Goal: Check status: Check status

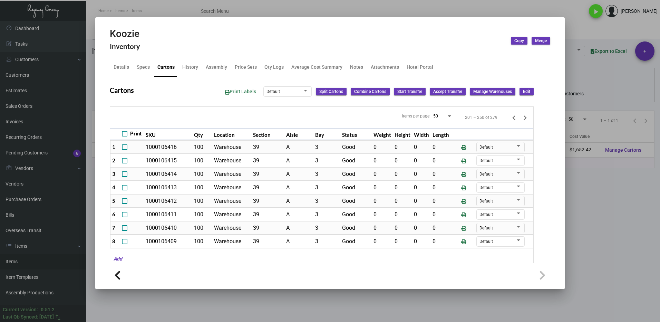
scroll to position [499, 0]
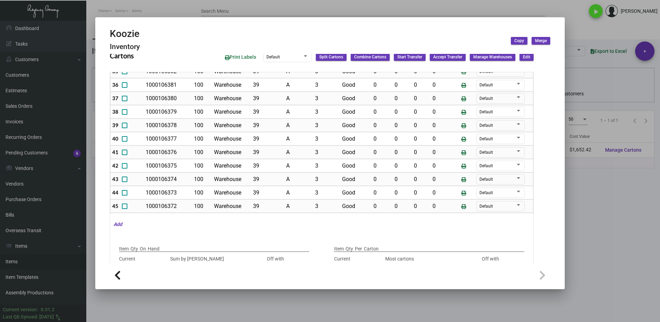
drag, startPoint x: 125, startPoint y: 151, endPoint x: 125, endPoint y: 140, distance: 11.1
click at [125, 151] on span at bounding box center [125, 153] width 6 height 6
click at [125, 155] on input "checkbox" at bounding box center [124, 155] width 0 height 0
checkbox input "true"
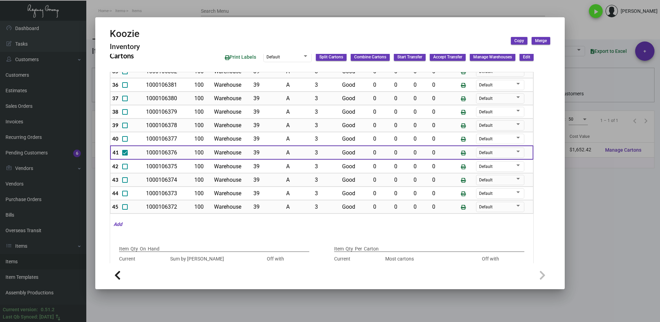
click at [126, 138] on span at bounding box center [125, 139] width 6 height 6
click at [125, 142] on input "checkbox" at bounding box center [125, 142] width 0 height 0
checkbox input "true"
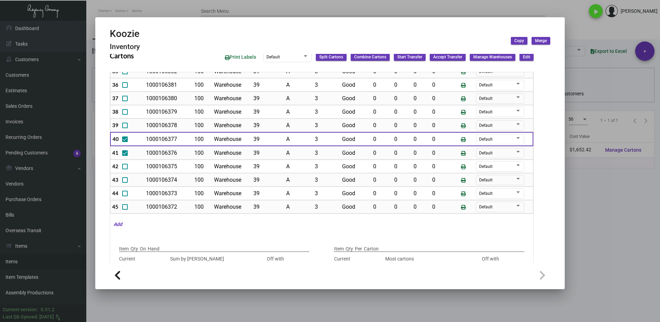
click at [125, 126] on span at bounding box center [125, 126] width 6 height 6
click at [125, 128] on input "checkbox" at bounding box center [125, 128] width 0 height 0
checkbox input "true"
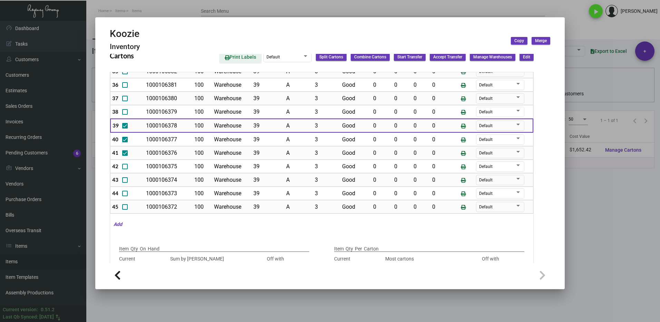
click at [233, 58] on span "Print Labels" at bounding box center [240, 57] width 31 height 6
type input "0"
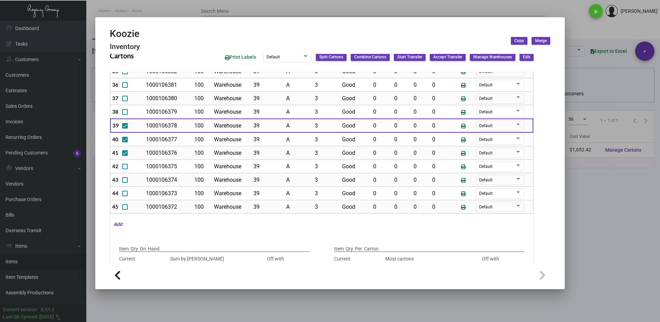
type input "0"
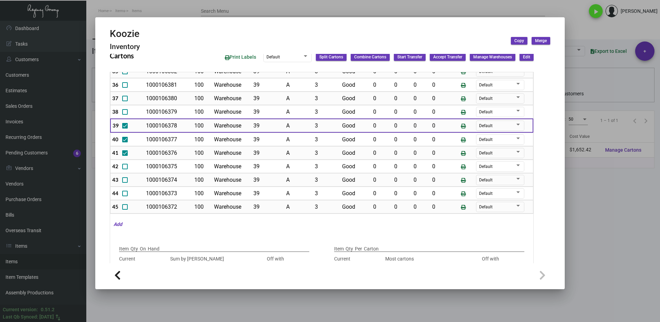
type input "0"
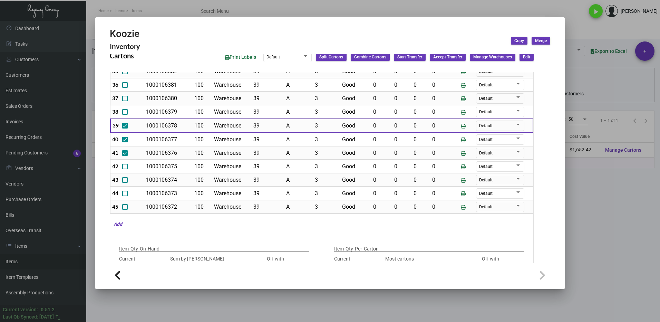
type input "0"
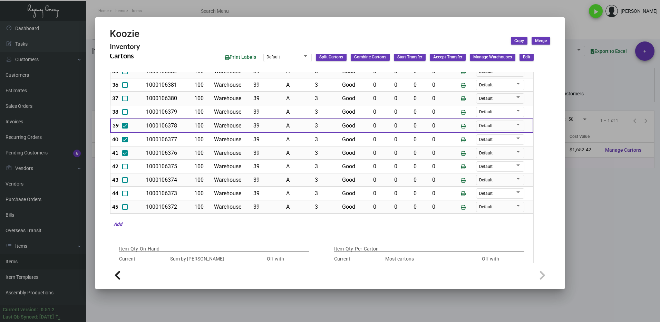
type input "0"
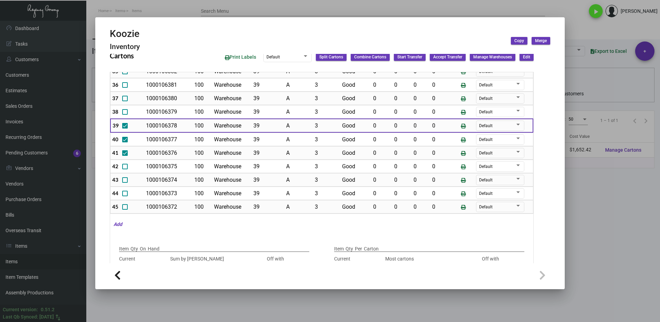
type input "0"
drag, startPoint x: 603, startPoint y: 248, endPoint x: 559, endPoint y: 229, distance: 47.6
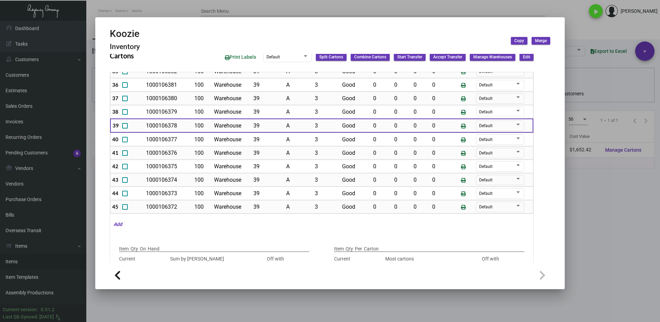
click at [602, 248] on div at bounding box center [330, 161] width 660 height 322
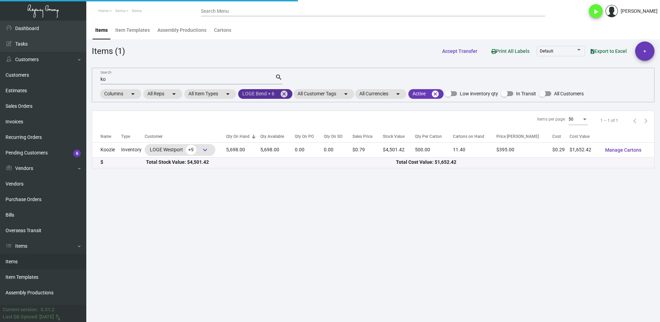
click at [286, 93] on mat-icon "cancel" at bounding box center [284, 94] width 8 height 8
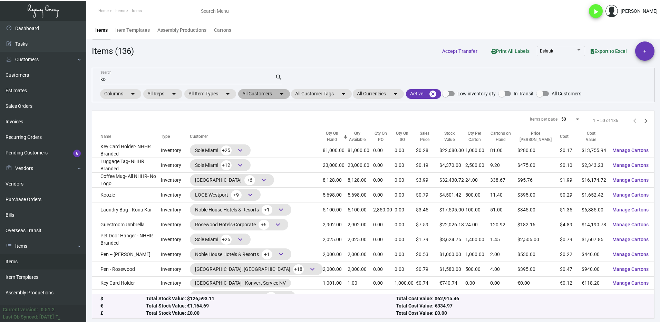
click at [256, 94] on mat-chip "All Customers arrow_drop_down" at bounding box center [264, 94] width 52 height 10
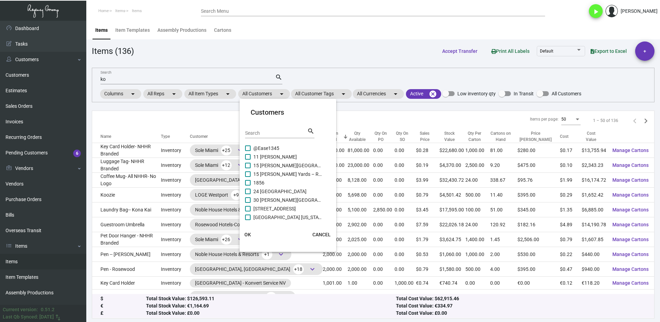
click at [260, 131] on input "Search" at bounding box center [276, 134] width 62 height 6
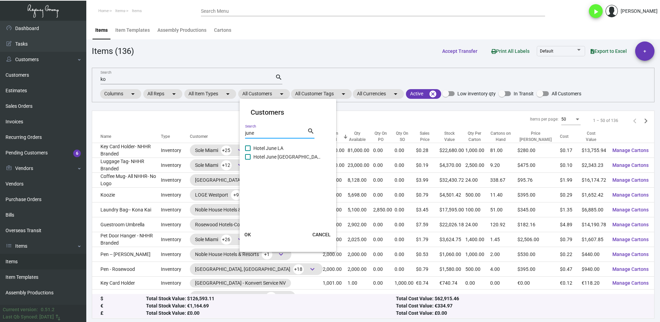
click at [254, 148] on span "Hotel June LA" at bounding box center [287, 148] width 69 height 8
click at [248, 151] on input "Hotel June LA" at bounding box center [248, 151] width 0 height 0
drag, startPoint x: 250, startPoint y: 235, endPoint x: 219, endPoint y: 166, distance: 75.9
click at [249, 235] on span "OK" at bounding box center [248, 235] width 7 height 6
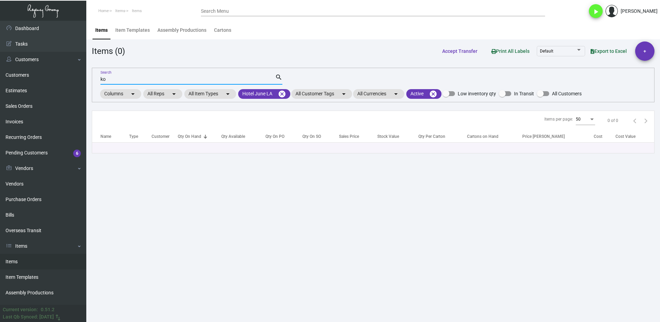
click at [116, 82] on input "ko" at bounding box center [187, 80] width 175 height 6
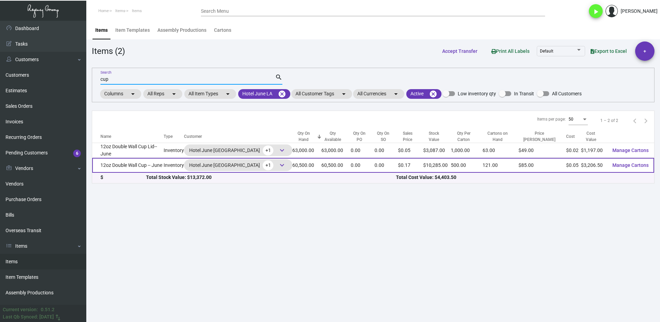
click at [127, 163] on td "12oz Double Wall Cup -- June" at bounding box center [127, 165] width 71 height 15
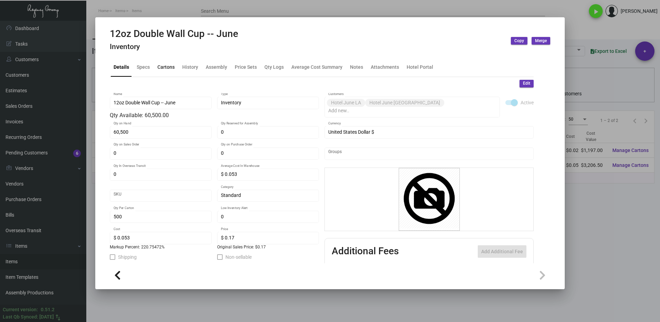
click at [164, 68] on div "Cartons" at bounding box center [165, 67] width 17 height 7
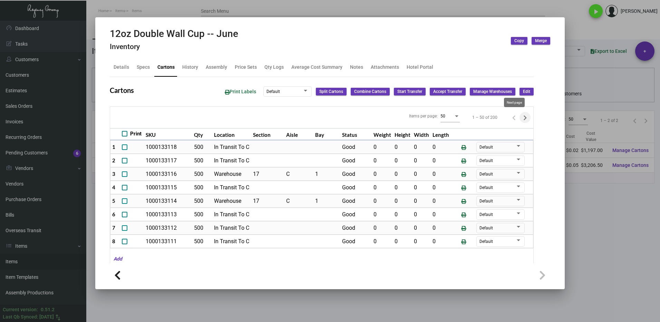
click at [520, 114] on icon "Next page" at bounding box center [525, 118] width 10 height 10
click at [520, 118] on icon "Next page" at bounding box center [525, 118] width 10 height 10
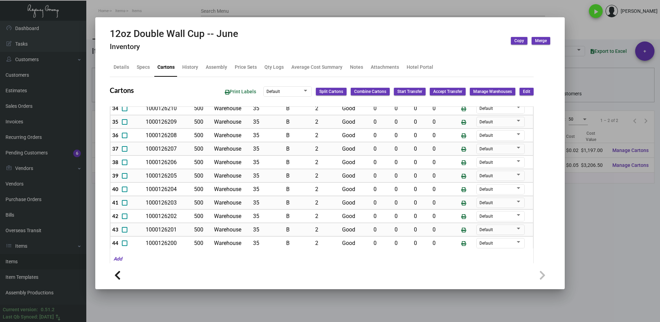
scroll to position [483, 0]
click at [270, 70] on div "Qty Logs" at bounding box center [274, 67] width 19 height 7
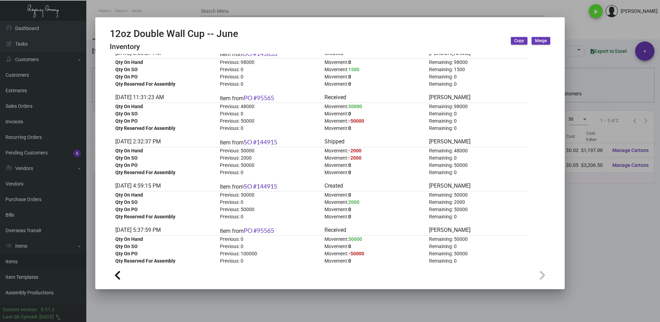
scroll to position [1968, 0]
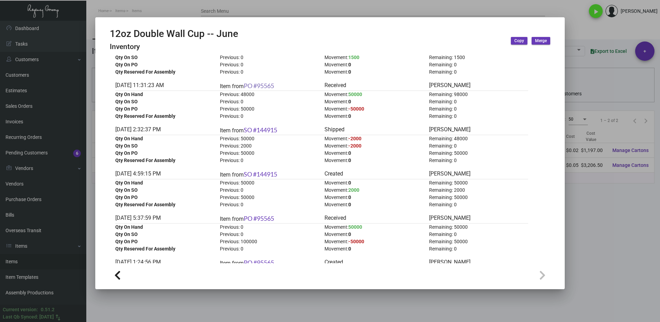
click at [268, 88] on link "PO #95565" at bounding box center [259, 86] width 30 height 8
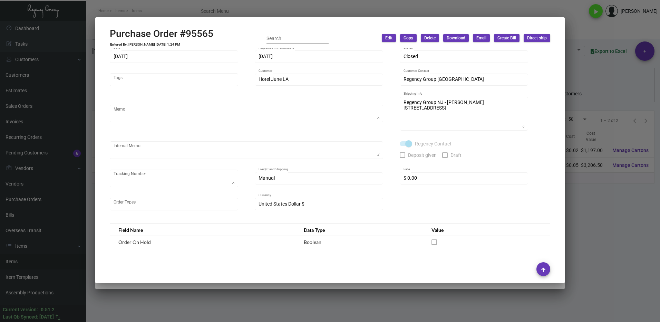
scroll to position [0, 0]
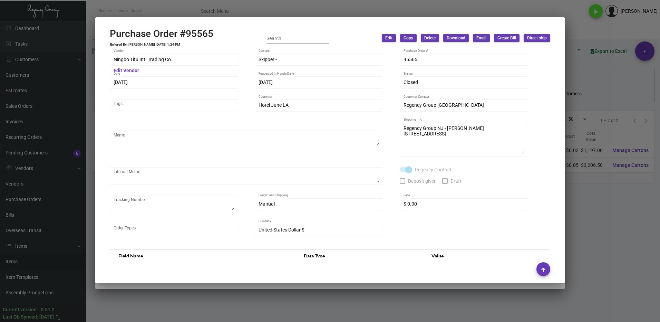
click at [583, 215] on div at bounding box center [330, 161] width 660 height 322
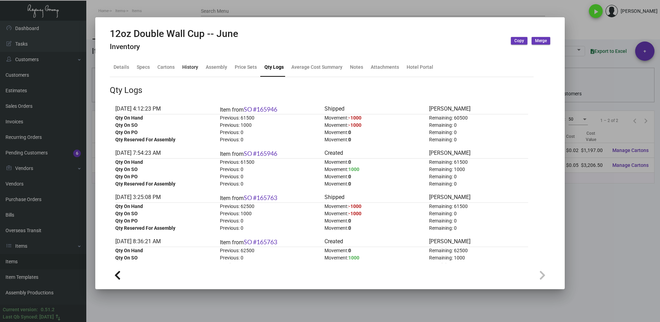
click at [188, 69] on div "History" at bounding box center [190, 67] width 16 height 7
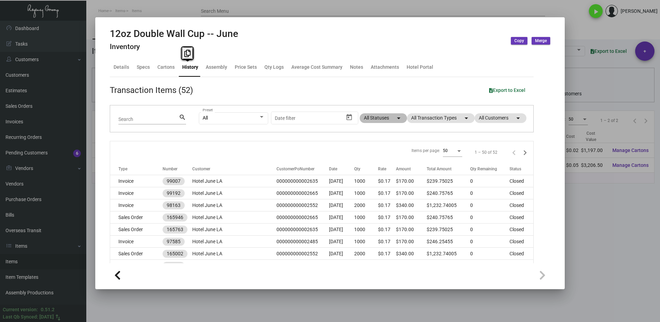
click at [366, 119] on mat-chip "All Statuses arrow_drop_down" at bounding box center [383, 118] width 47 height 10
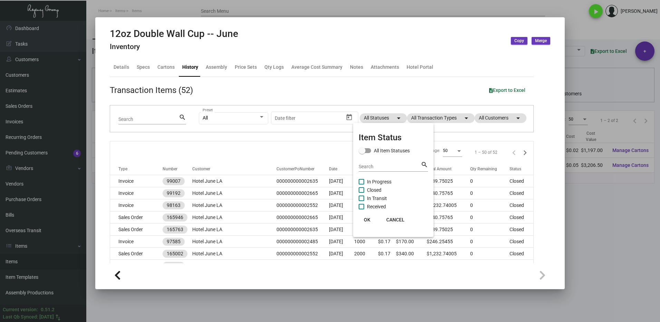
click at [362, 182] on span at bounding box center [362, 182] width 6 height 6
click at [362, 184] on input "In Progress" at bounding box center [361, 184] width 0 height 0
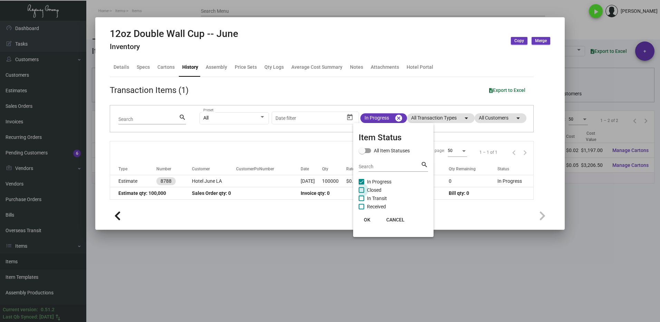
click at [361, 191] on span at bounding box center [362, 190] width 6 height 6
click at [361, 193] on input "Closed" at bounding box center [361, 193] width 0 height 0
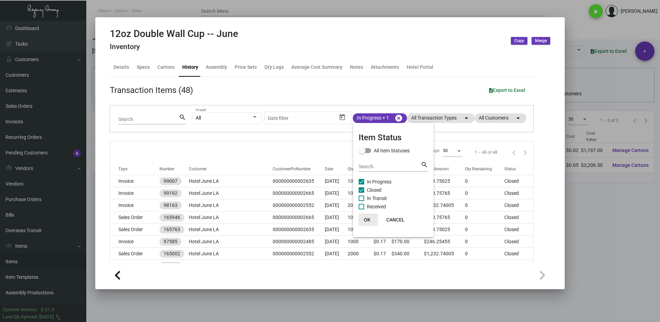
click at [366, 220] on span "OK" at bounding box center [367, 220] width 7 height 6
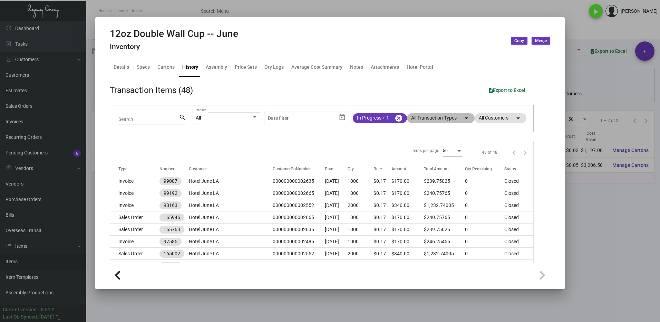
click at [418, 120] on mat-chip "All Transaction Types arrow_drop_down" at bounding box center [441, 118] width 68 height 10
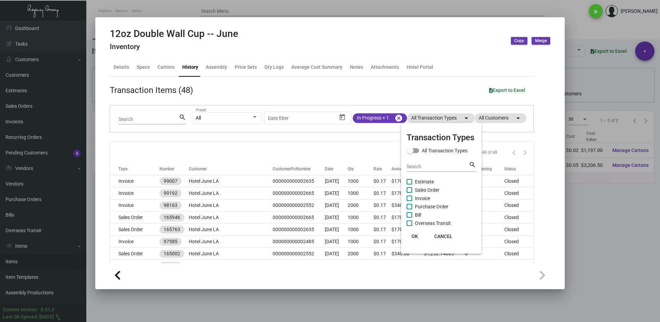
click at [409, 205] on span at bounding box center [410, 207] width 6 height 6
click at [409, 209] on input "Purchase Order" at bounding box center [409, 209] width 0 height 0
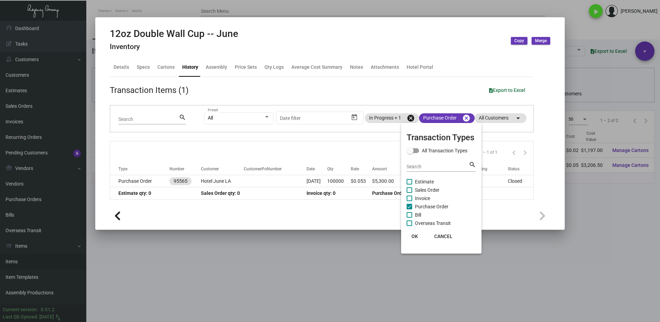
click at [414, 236] on span "OK" at bounding box center [415, 236] width 7 height 6
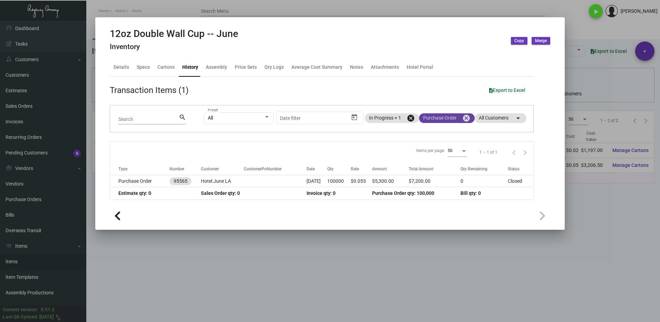
click at [440, 120] on mat-chip "Purchase Order cancel" at bounding box center [447, 118] width 56 height 10
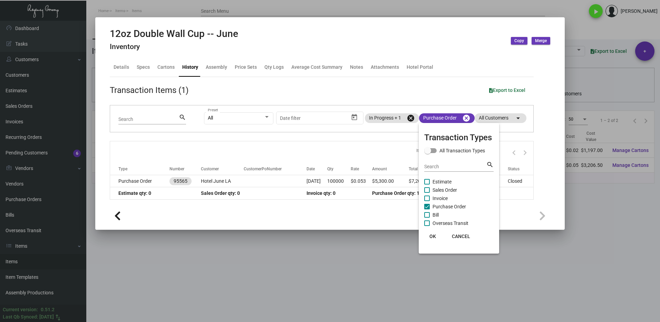
click at [426, 207] on span at bounding box center [427, 207] width 6 height 6
click at [427, 209] on input "Purchase Order" at bounding box center [427, 209] width 0 height 0
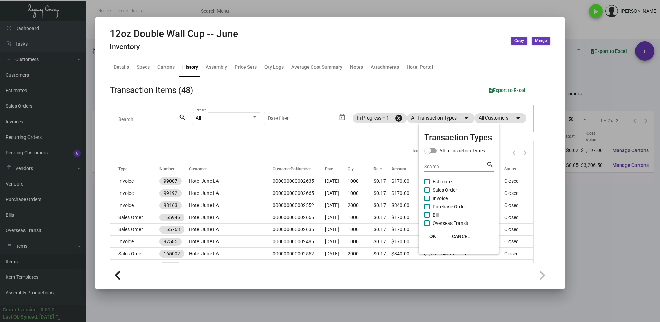
click at [426, 190] on span at bounding box center [427, 190] width 6 height 6
click at [427, 193] on input "Sales Order" at bounding box center [427, 193] width 0 height 0
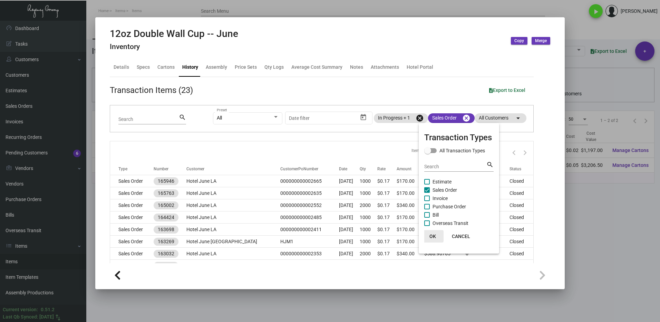
click at [434, 234] on span "OK" at bounding box center [433, 236] width 7 height 6
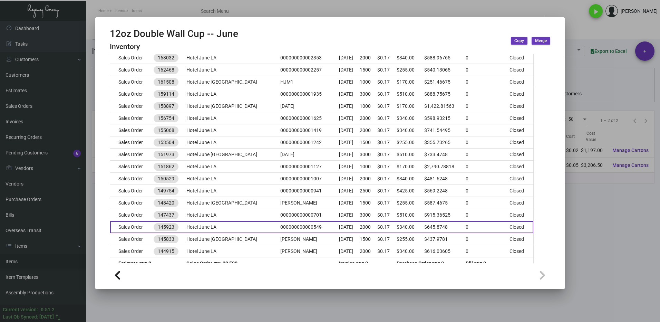
scroll to position [207, 0]
